Goal: Information Seeking & Learning: Learn about a topic

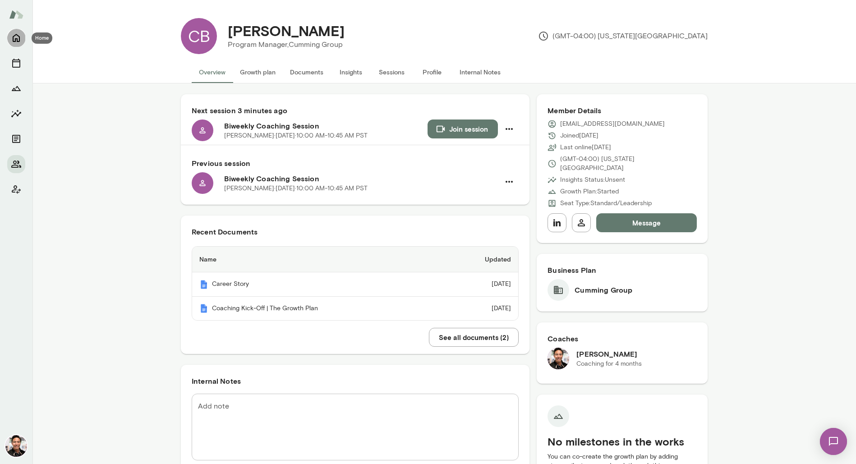
click at [18, 41] on icon "Home" at bounding box center [16, 38] width 7 height 8
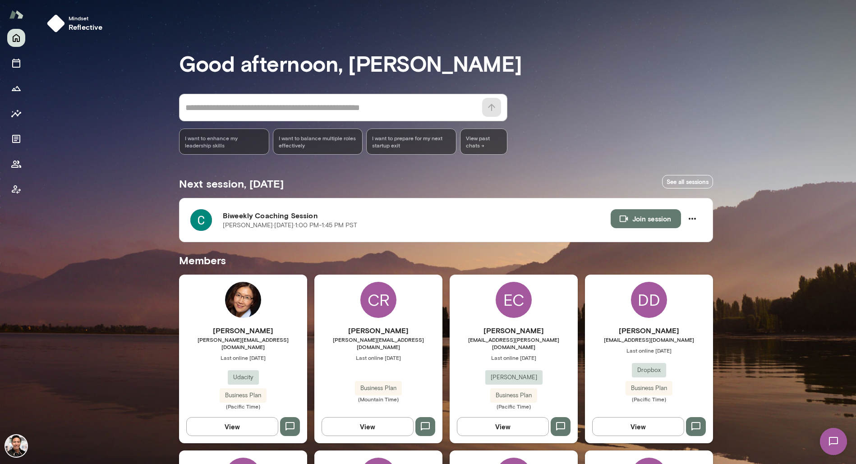
scroll to position [1280, 0]
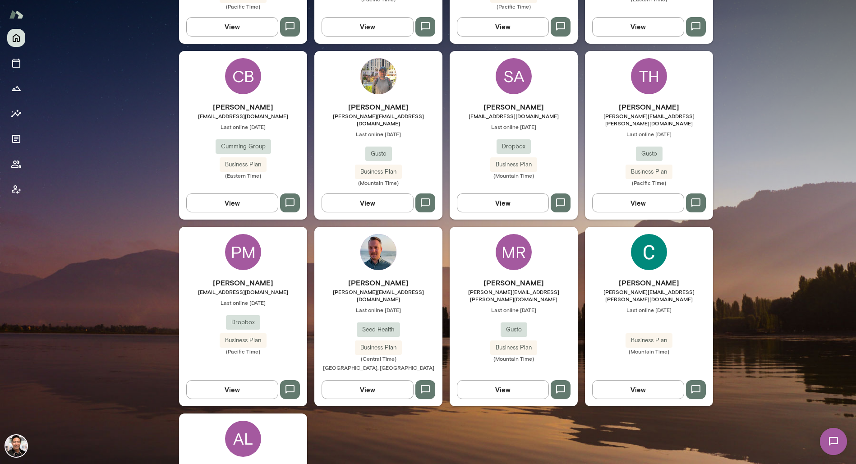
click at [663, 234] on img at bounding box center [649, 252] width 36 height 36
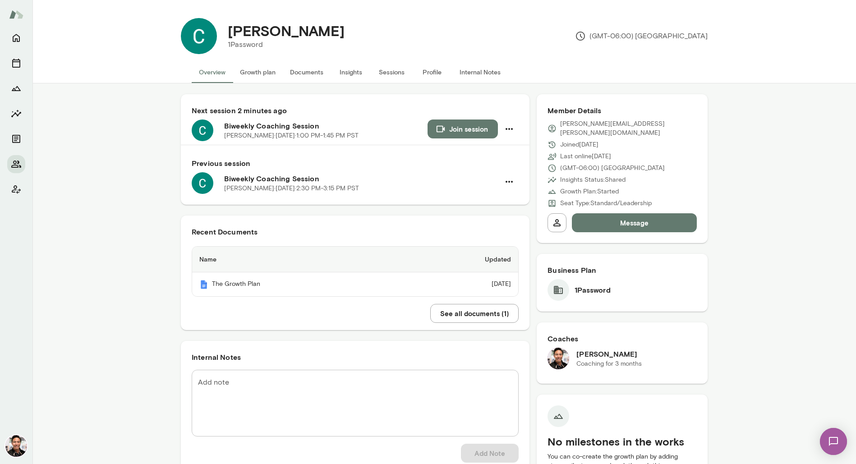
click at [351, 72] on button "Insights" at bounding box center [351, 72] width 41 height 22
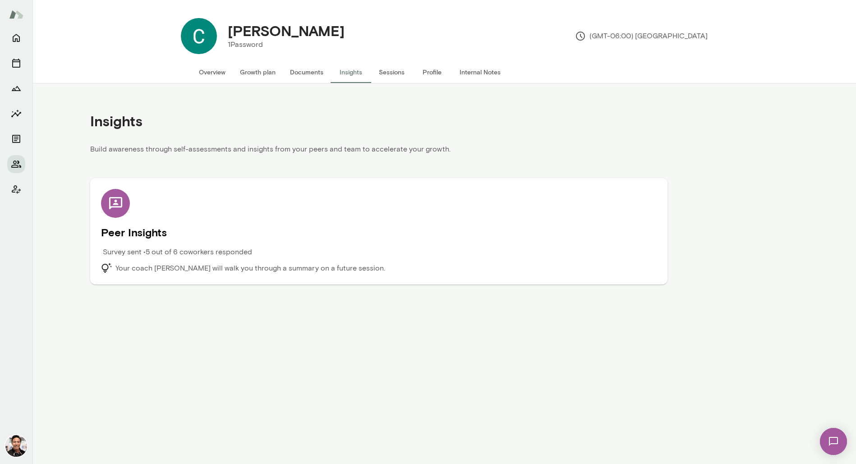
click at [327, 226] on h5 "Peer Insights" at bounding box center [379, 232] width 556 height 14
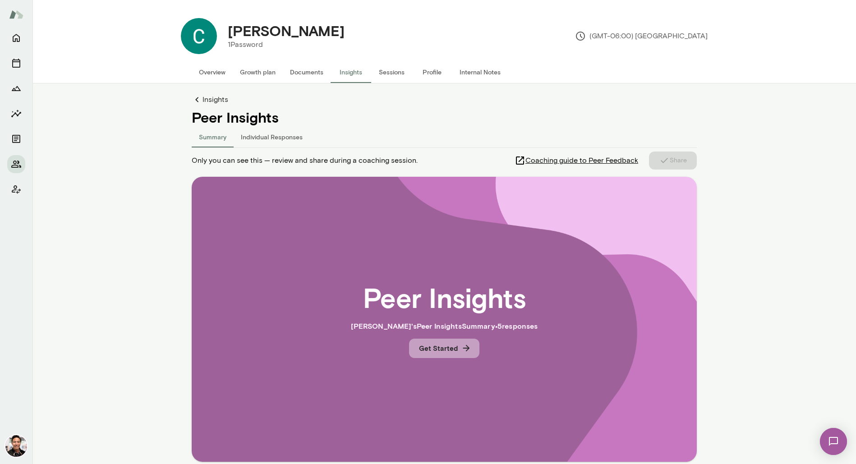
click at [442, 348] on button "Get Started" at bounding box center [444, 348] width 70 height 19
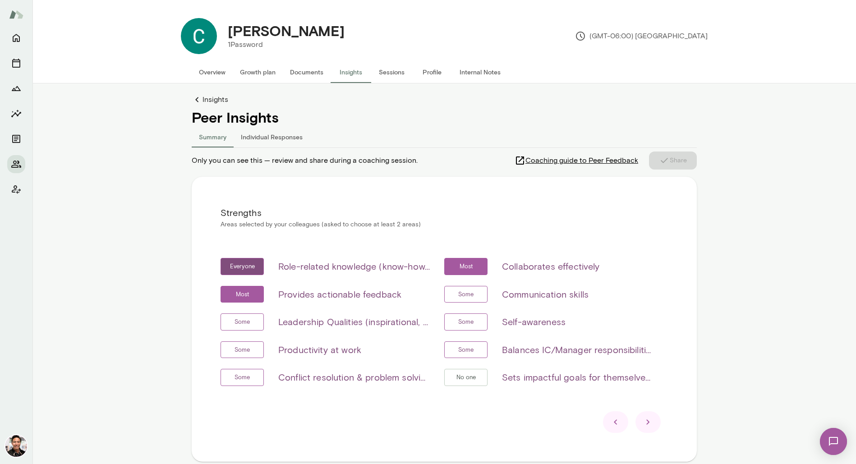
scroll to position [45, 0]
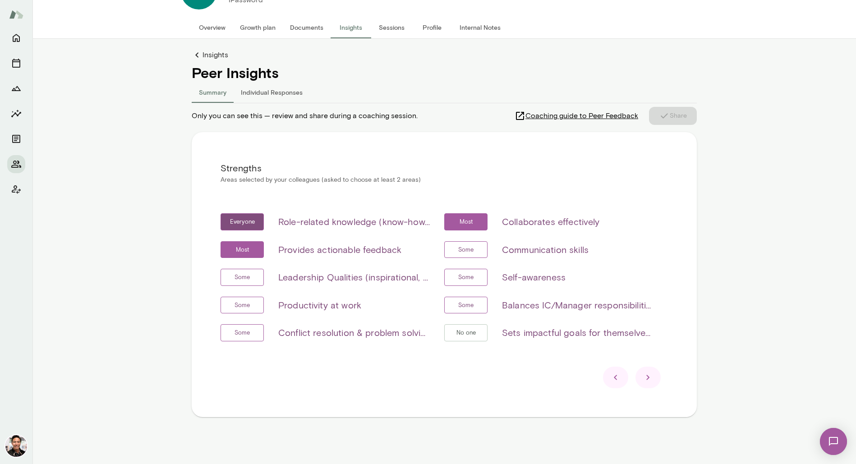
click at [647, 380] on icon at bounding box center [648, 377] width 11 height 11
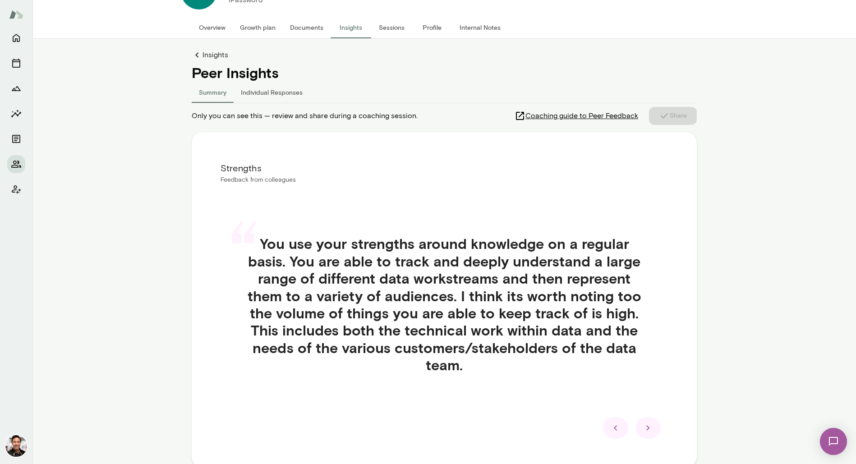
click at [621, 424] on icon at bounding box center [615, 428] width 11 height 11
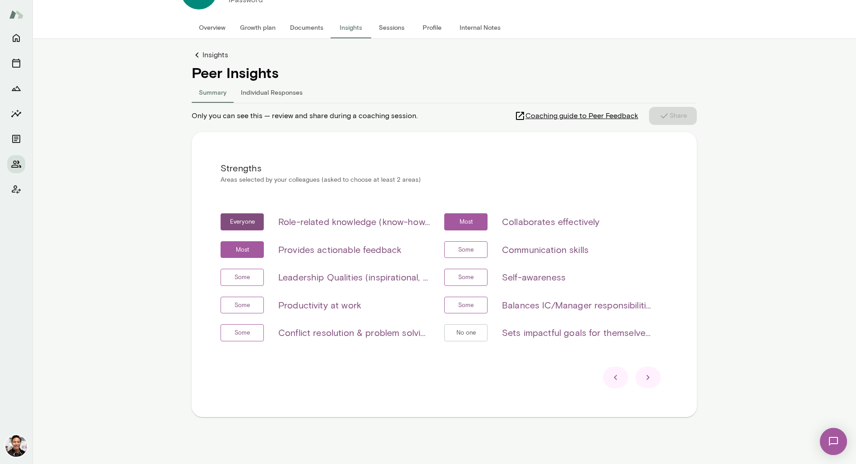
click at [650, 378] on icon at bounding box center [648, 377] width 11 height 11
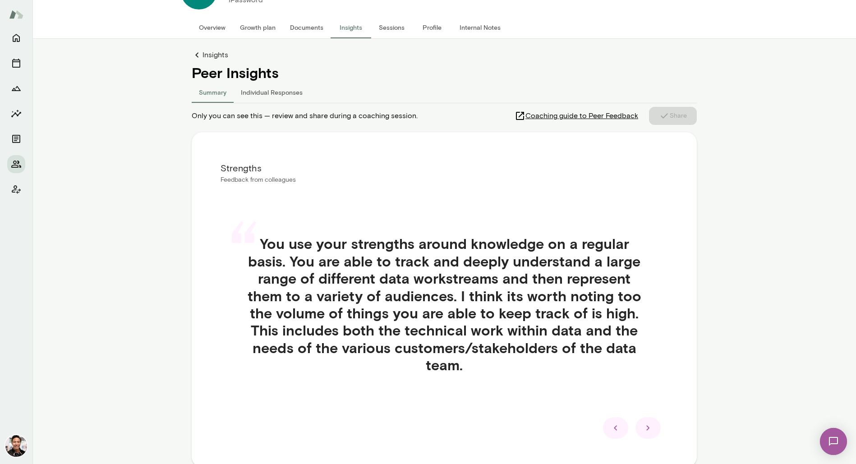
click at [649, 432] on icon at bounding box center [648, 428] width 11 height 11
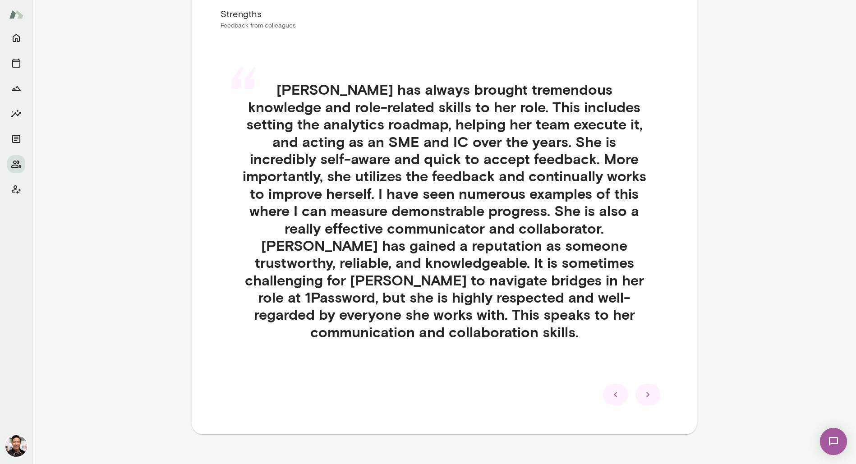
click at [647, 387] on div at bounding box center [647, 395] width 25 height 22
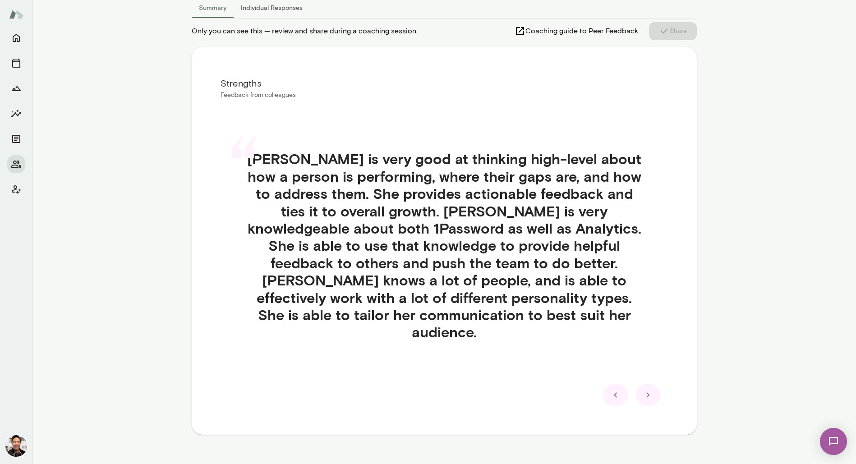
click at [647, 387] on div at bounding box center [647, 395] width 25 height 22
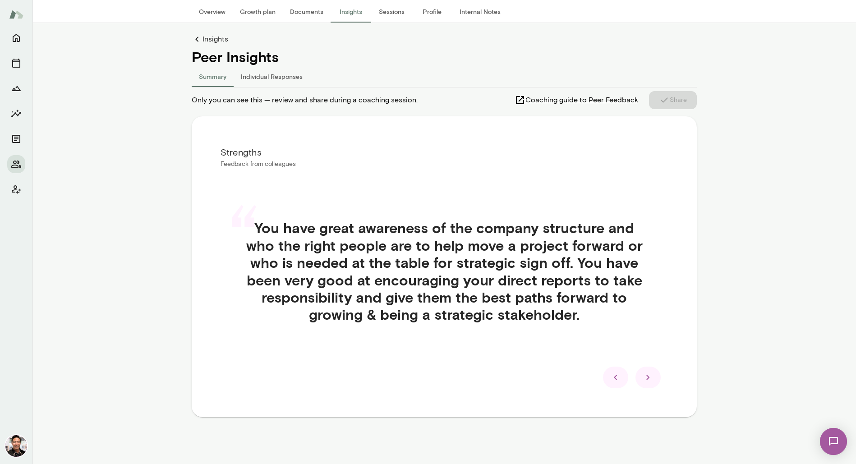
click at [647, 387] on div at bounding box center [647, 378] width 25 height 22
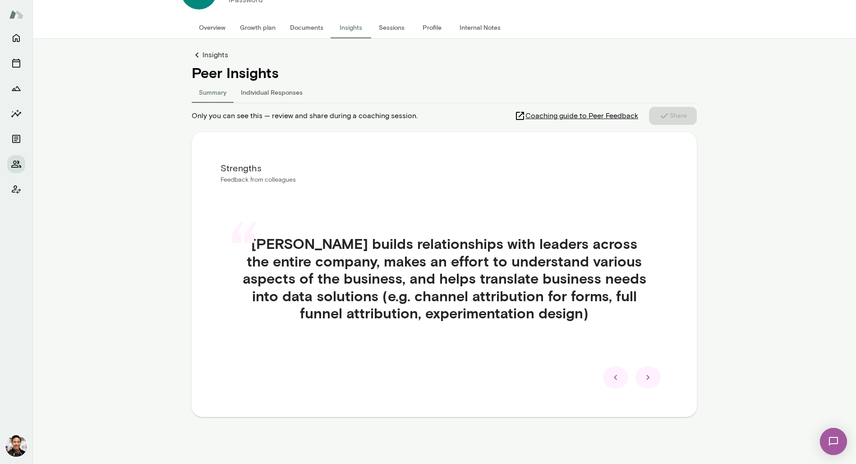
click at [647, 387] on div at bounding box center [647, 378] width 25 height 22
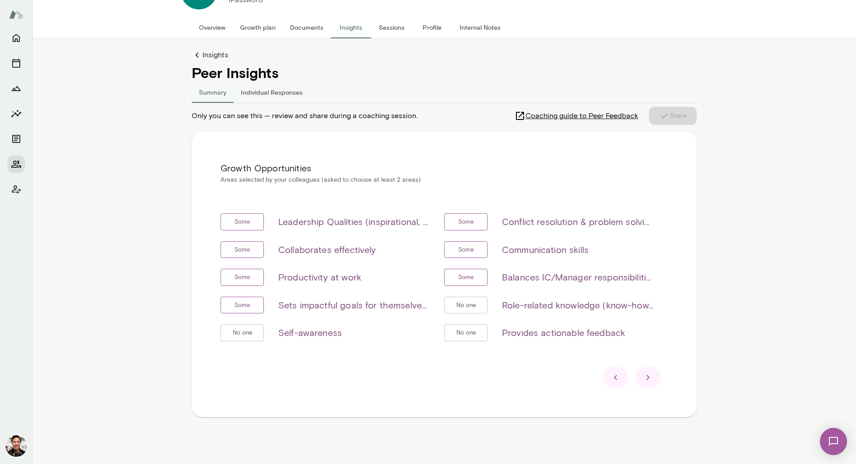
click at [647, 387] on div at bounding box center [647, 378] width 25 height 22
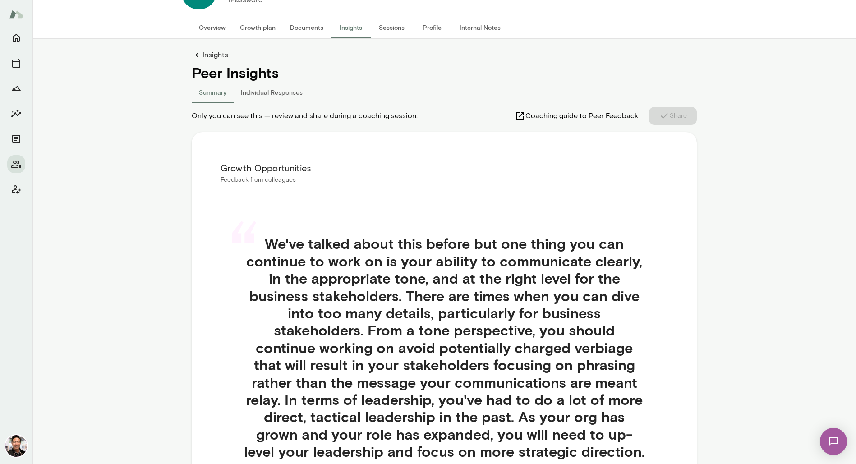
scroll to position [199, 0]
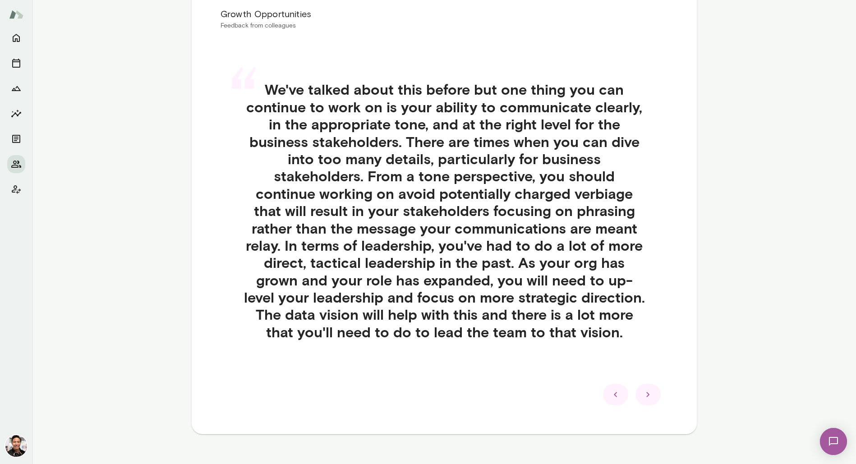
click at [647, 387] on div at bounding box center [647, 395] width 25 height 22
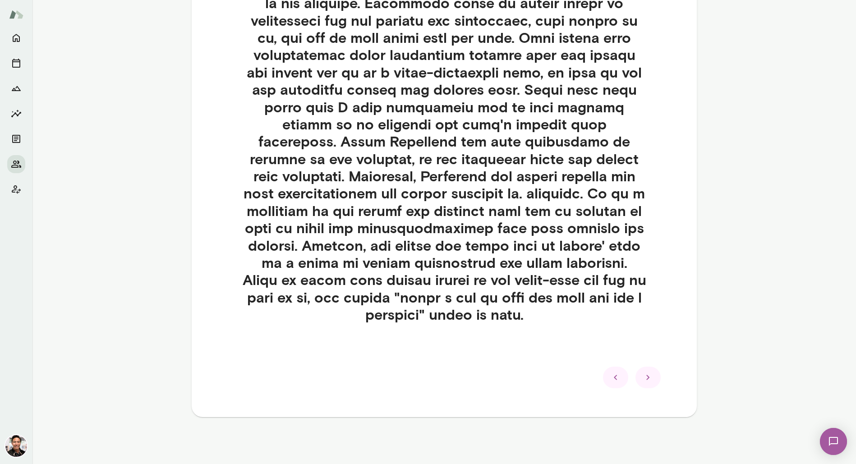
click at [649, 379] on icon at bounding box center [648, 377] width 11 height 11
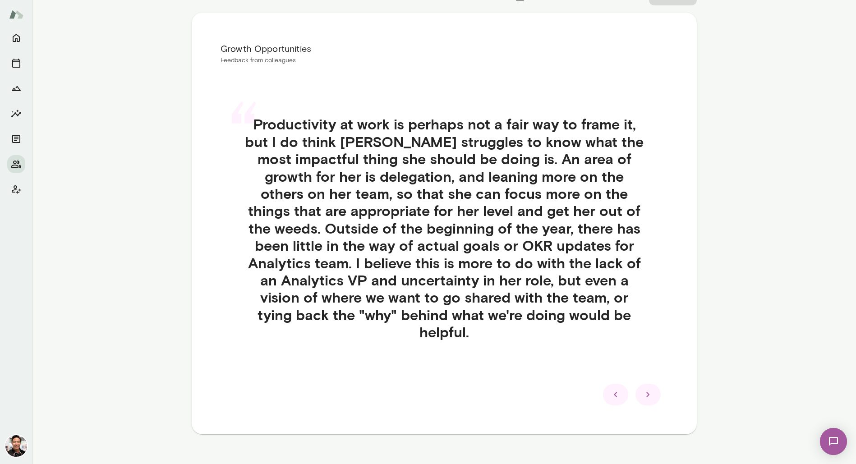
click at [649, 389] on icon at bounding box center [648, 394] width 11 height 11
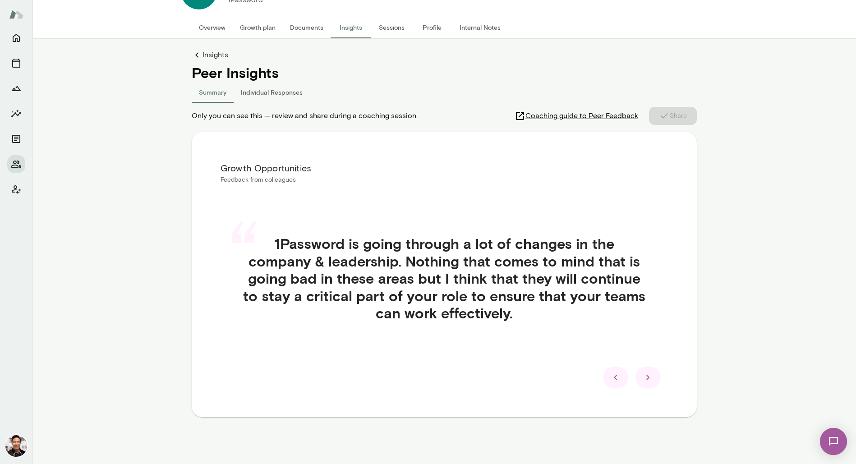
scroll to position [45, 0]
click at [649, 379] on icon at bounding box center [648, 377] width 11 height 11
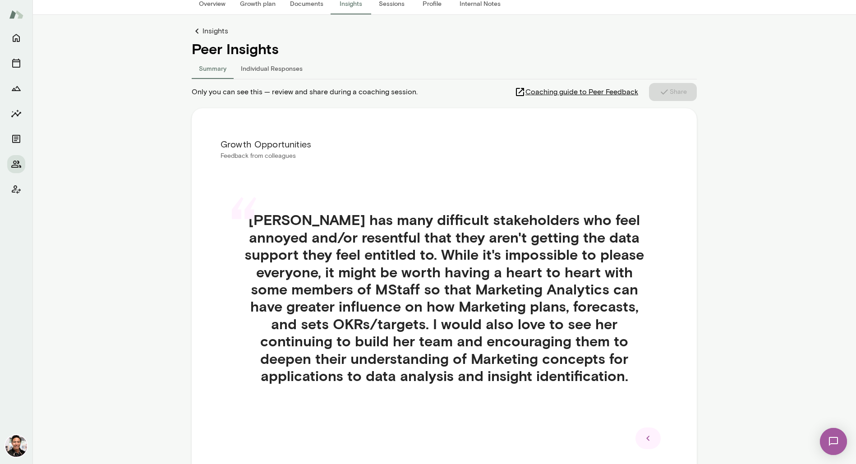
scroll to position [0, 0]
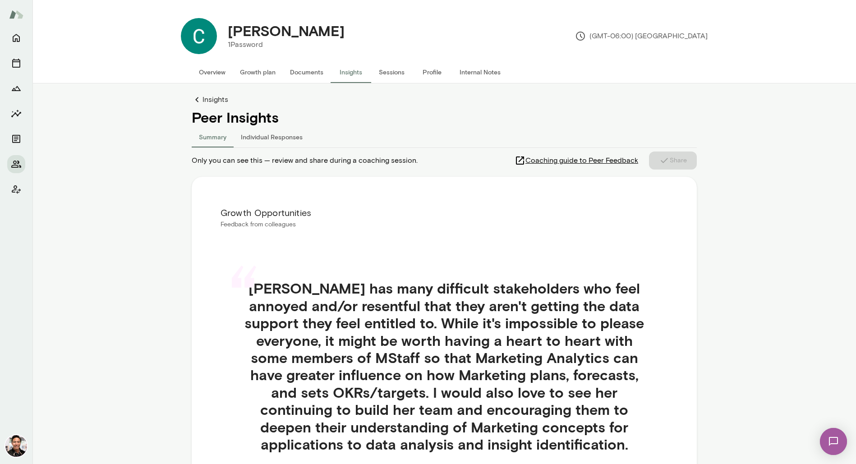
click at [217, 101] on link "Insights" at bounding box center [444, 99] width 505 height 11
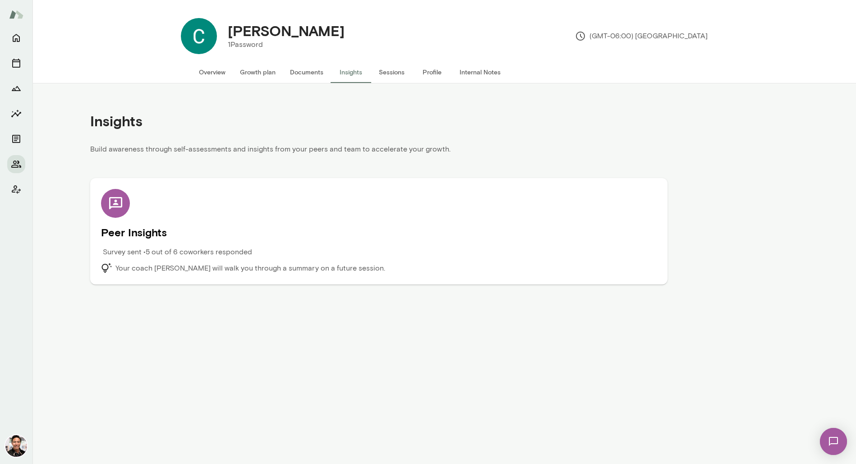
click at [190, 221] on div "Peer Insights Survey sent • 5 out of 6 coworkers responded Your coach [PERSON_N…" at bounding box center [379, 231] width 556 height 85
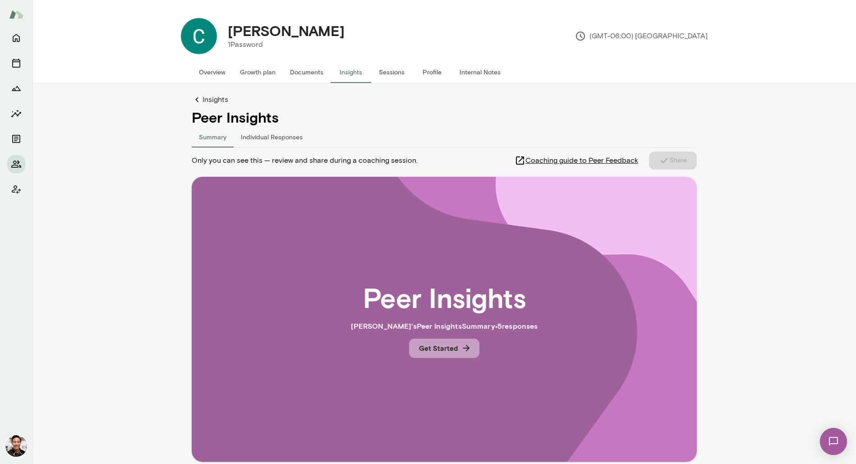
click at [458, 351] on button "Get Started" at bounding box center [444, 348] width 70 height 19
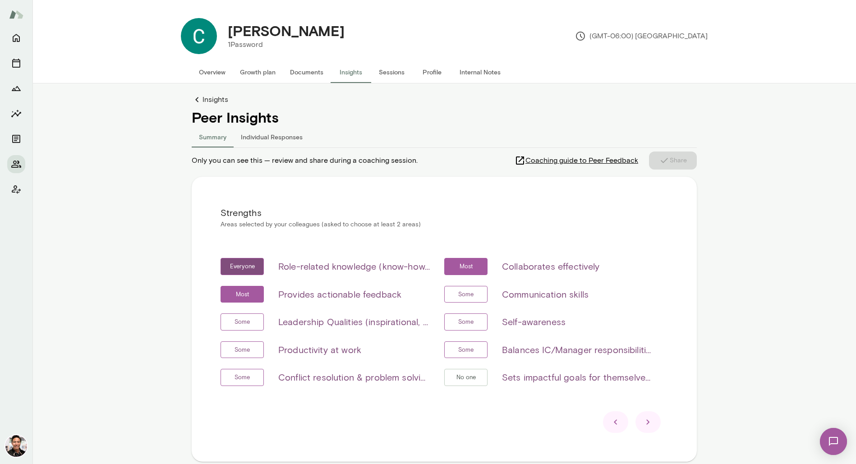
click at [654, 424] on div at bounding box center [647, 422] width 25 height 22
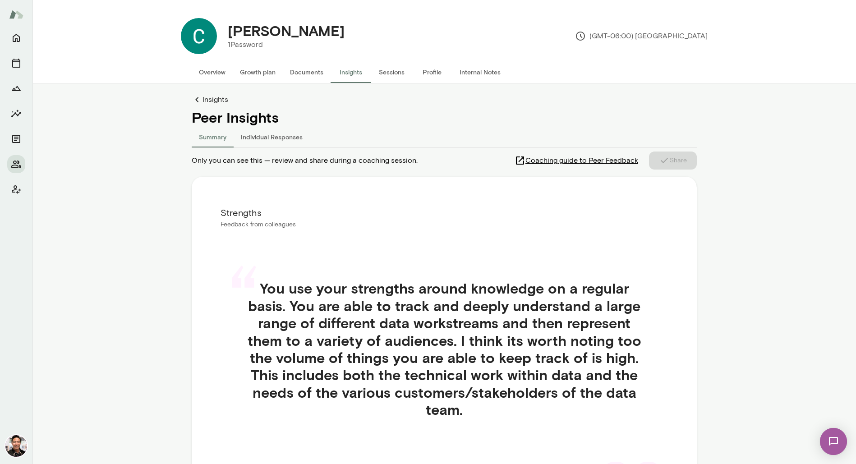
scroll to position [27, 0]
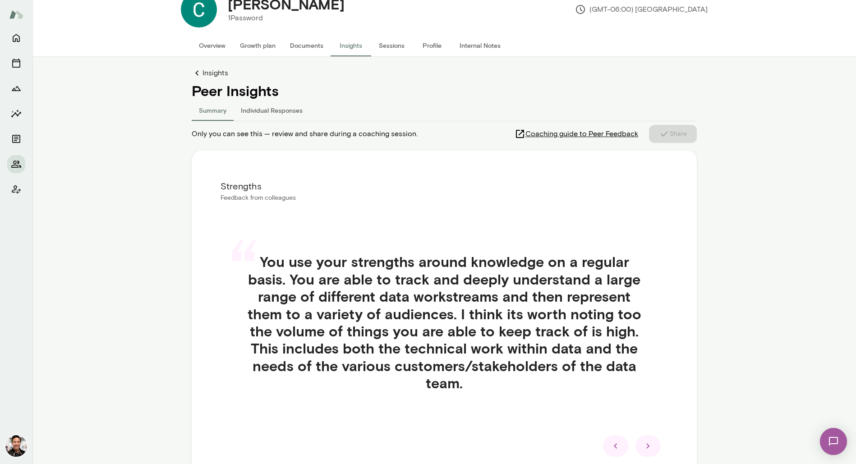
click at [648, 446] on icon at bounding box center [648, 446] width 11 height 11
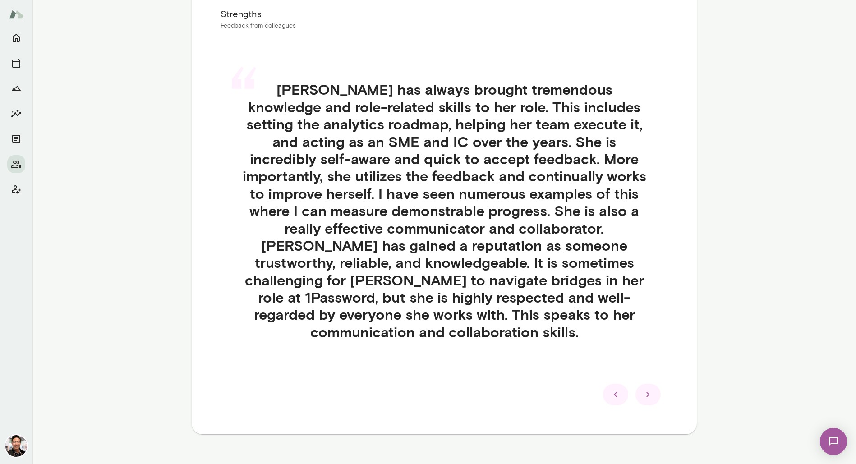
click at [654, 384] on div at bounding box center [647, 395] width 25 height 22
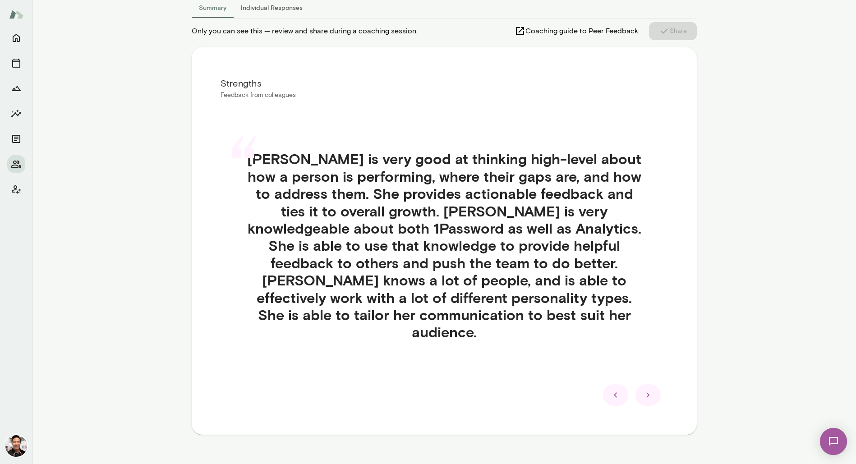
click at [654, 384] on div at bounding box center [647, 395] width 25 height 22
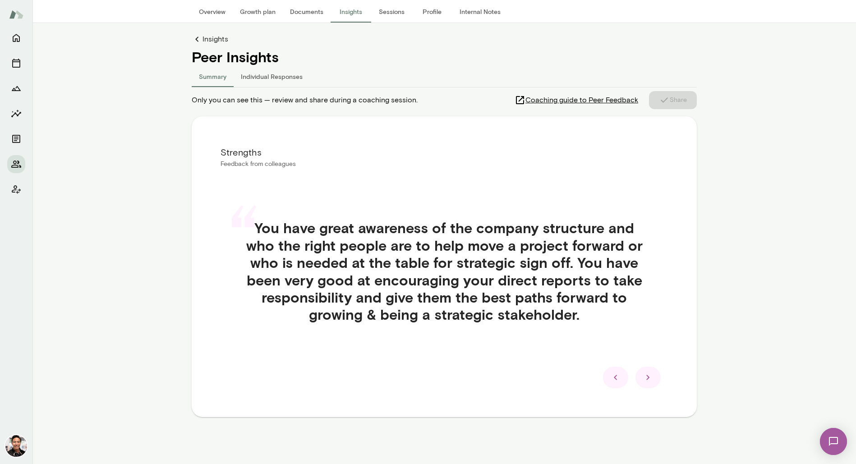
click at [654, 382] on div at bounding box center [647, 378] width 25 height 22
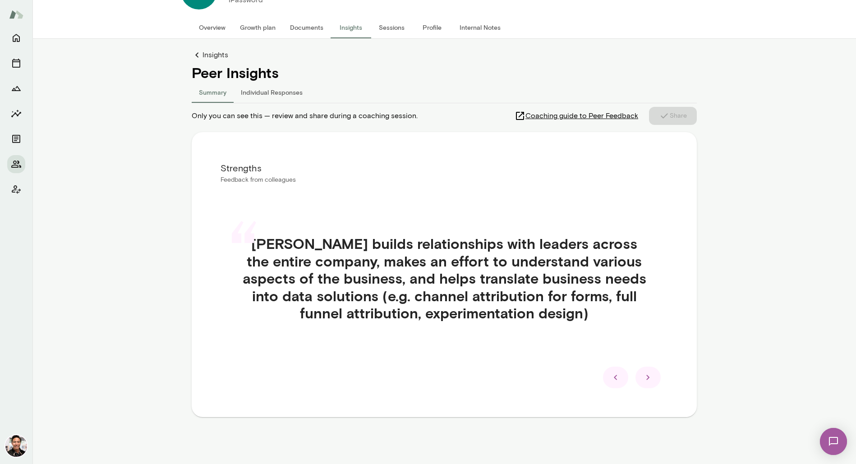
click at [654, 381] on div at bounding box center [647, 378] width 25 height 22
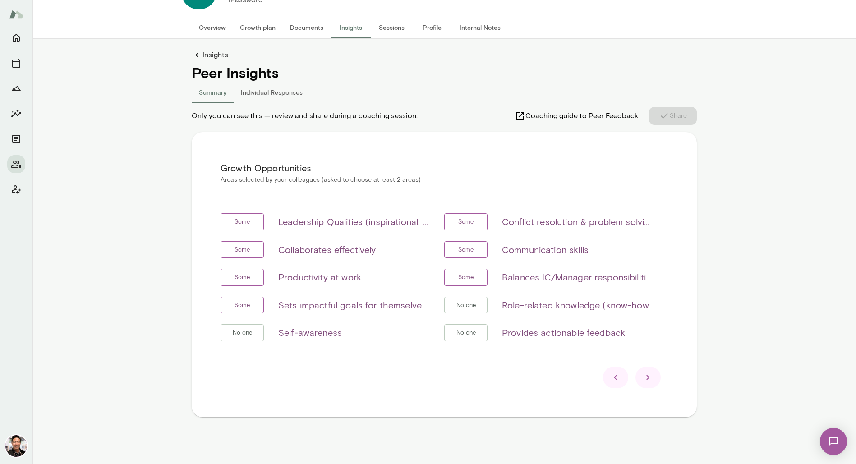
click at [654, 381] on div at bounding box center [647, 378] width 25 height 22
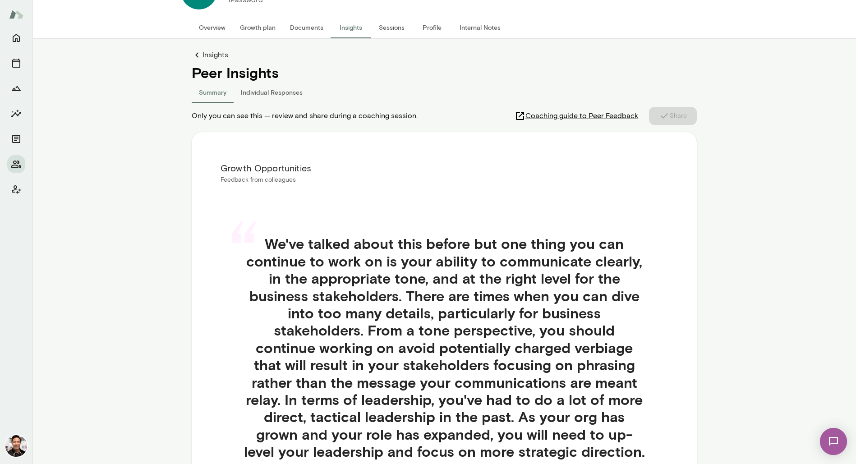
scroll to position [199, 0]
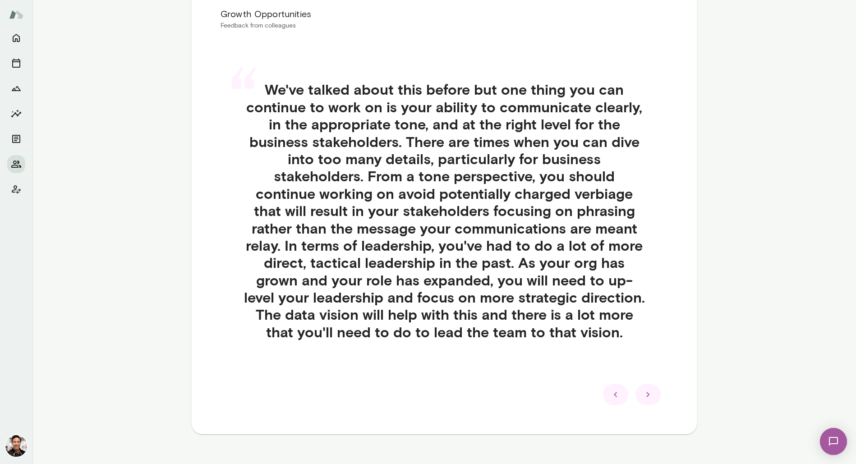
click at [658, 398] on div at bounding box center [647, 395] width 25 height 22
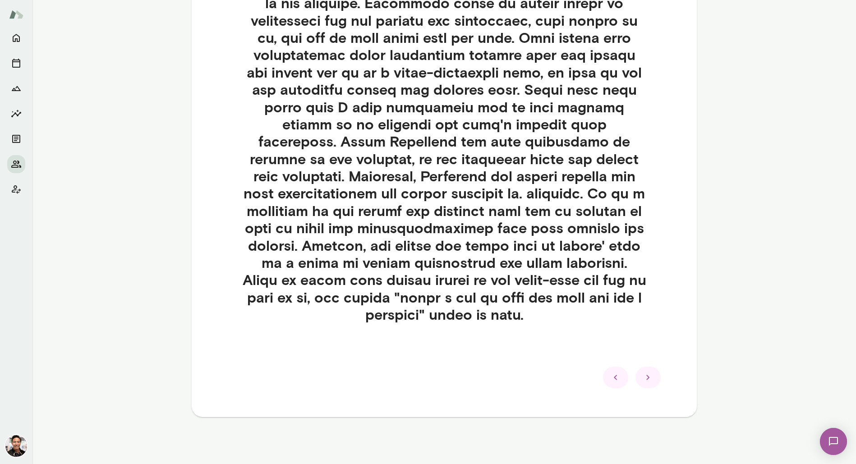
click at [647, 377] on icon at bounding box center [648, 377] width 11 height 11
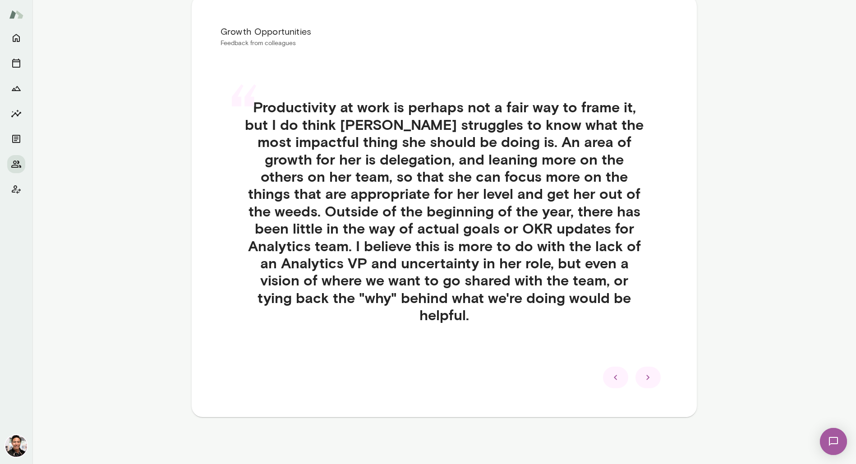
scroll to position [164, 0]
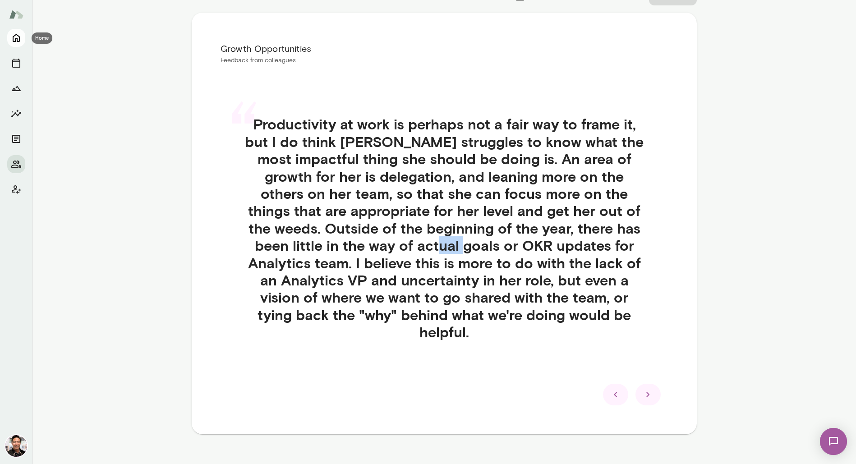
click at [20, 37] on icon "Home" at bounding box center [16, 37] width 11 height 11
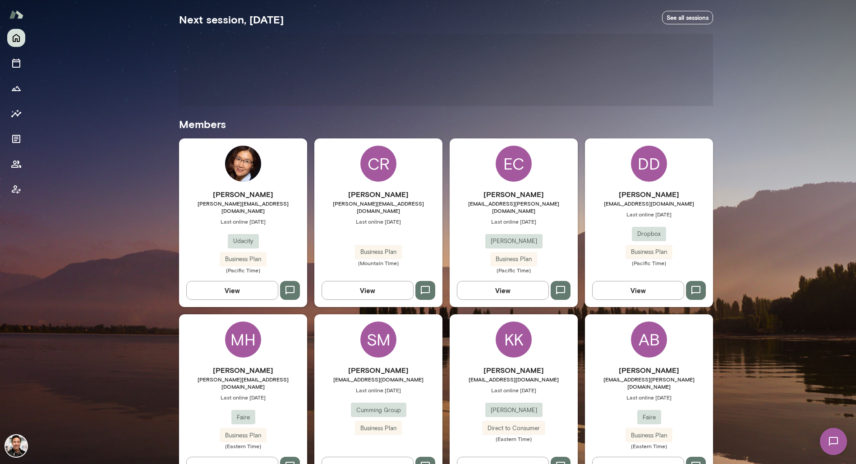
scroll to position [170, 0]
